Goal: Task Accomplishment & Management: Manage account settings

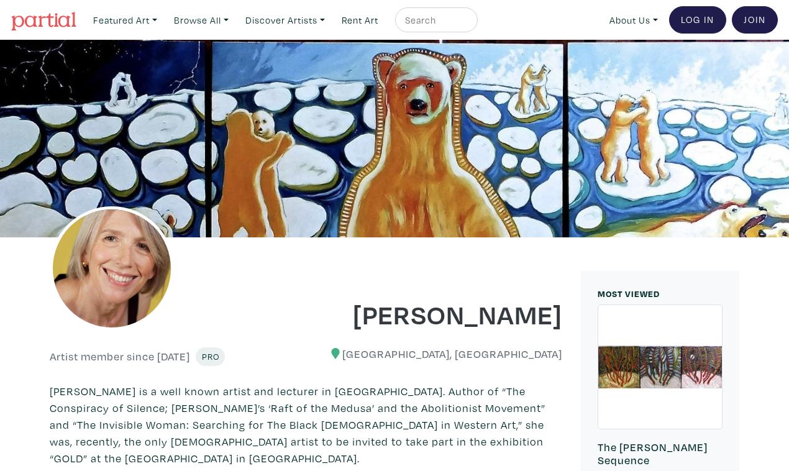
click at [700, 16] on link "Log In" at bounding box center [697, 19] width 57 height 27
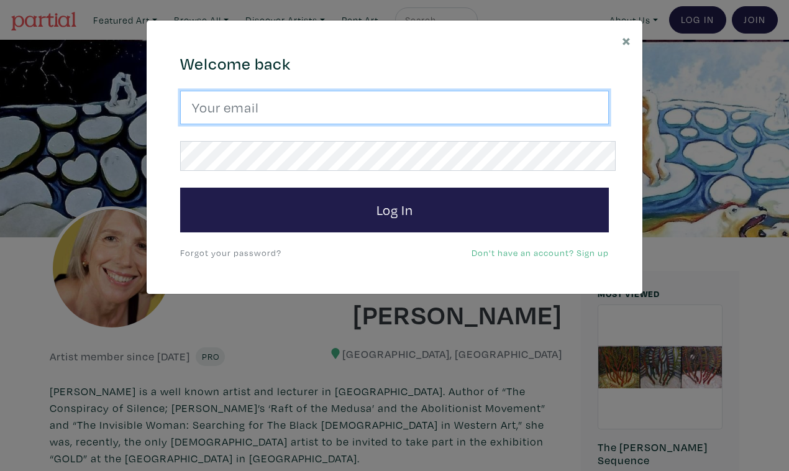
click at [457, 96] on input "email" at bounding box center [394, 108] width 428 height 34
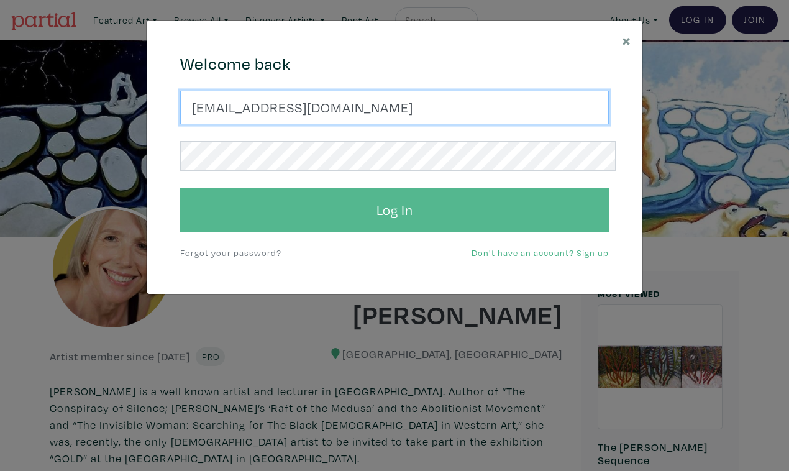
type input "[EMAIL_ADDRESS][DOMAIN_NAME]"
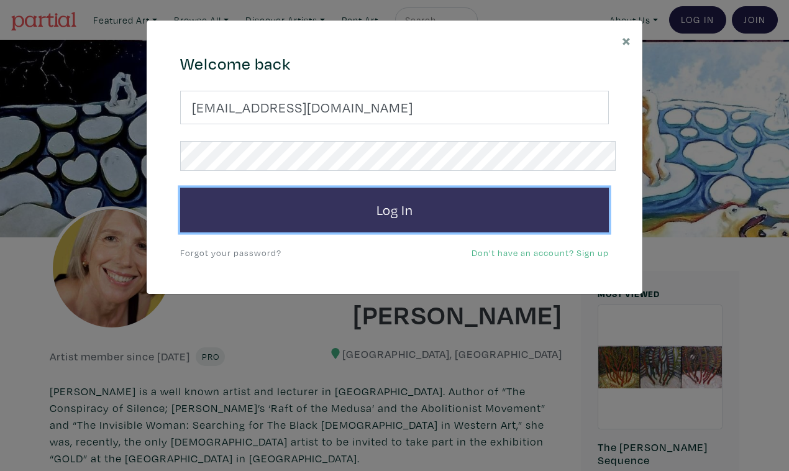
click at [450, 189] on button "Log In" at bounding box center [394, 210] width 428 height 45
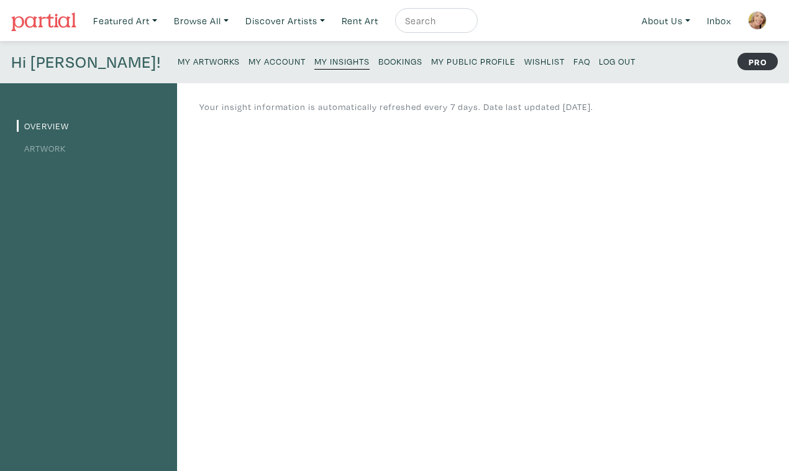
click at [178, 55] on small "My Artworks" at bounding box center [209, 61] width 62 height 12
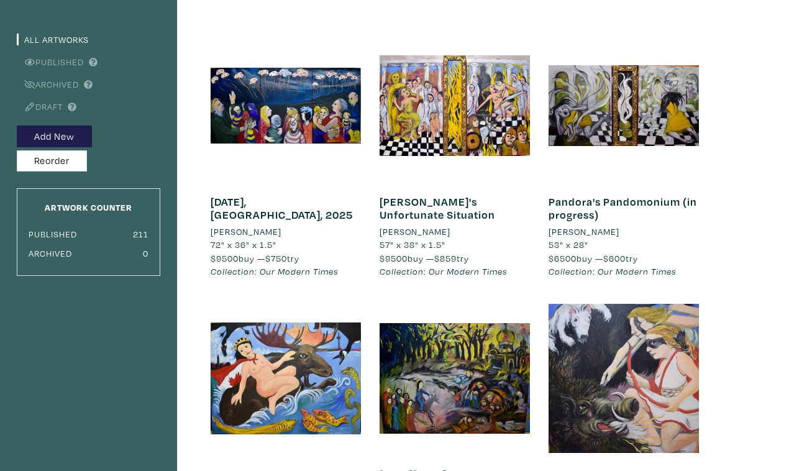
scroll to position [100, 0]
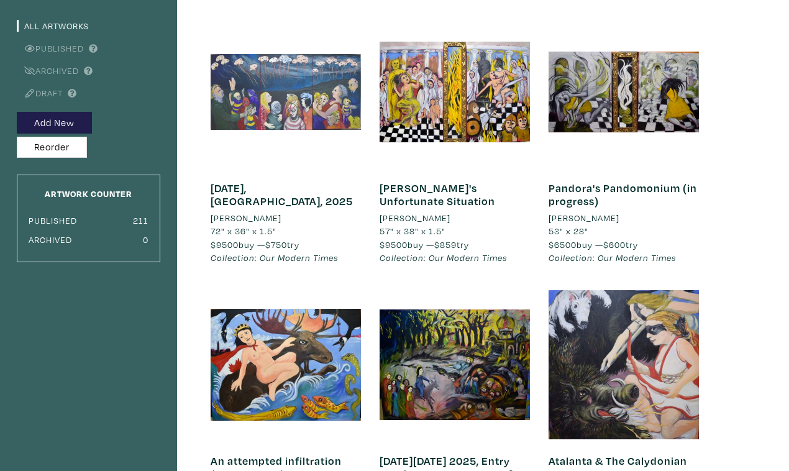
click at [272, 72] on div at bounding box center [285, 92] width 150 height 150
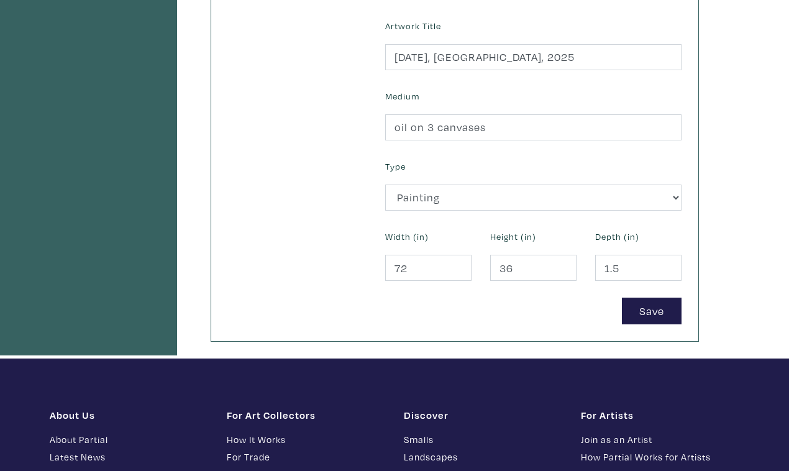
scroll to position [462, 0]
